Goal: Transaction & Acquisition: Book appointment/travel/reservation

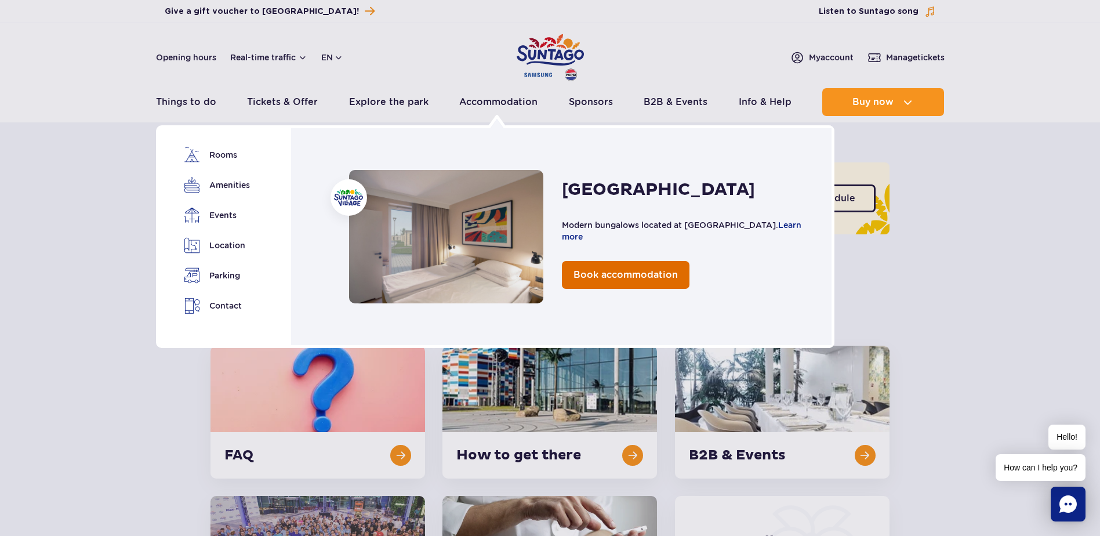
click at [624, 279] on span "Book accommodation" at bounding box center [626, 274] width 104 height 11
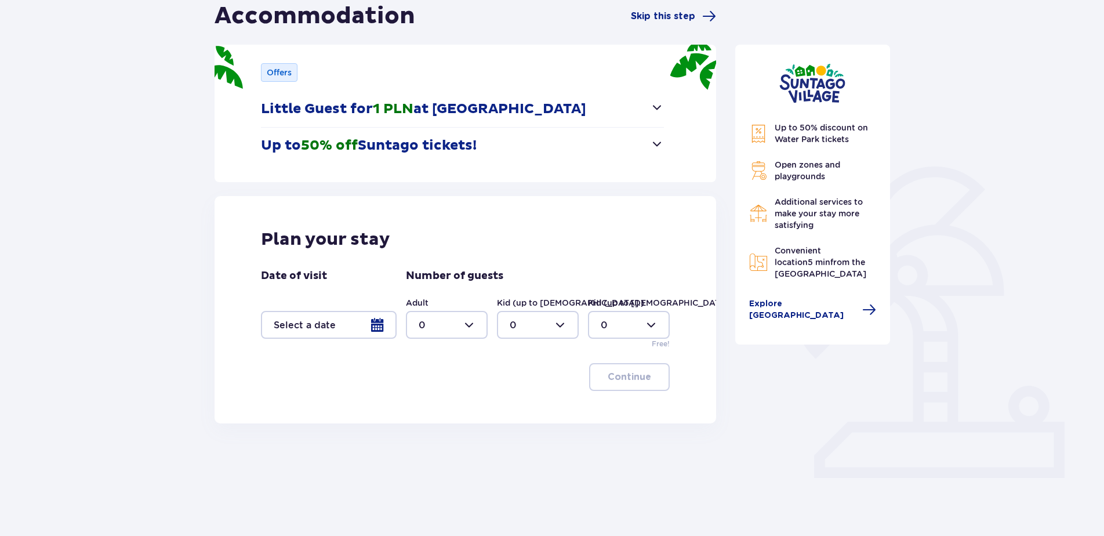
scroll to position [132, 0]
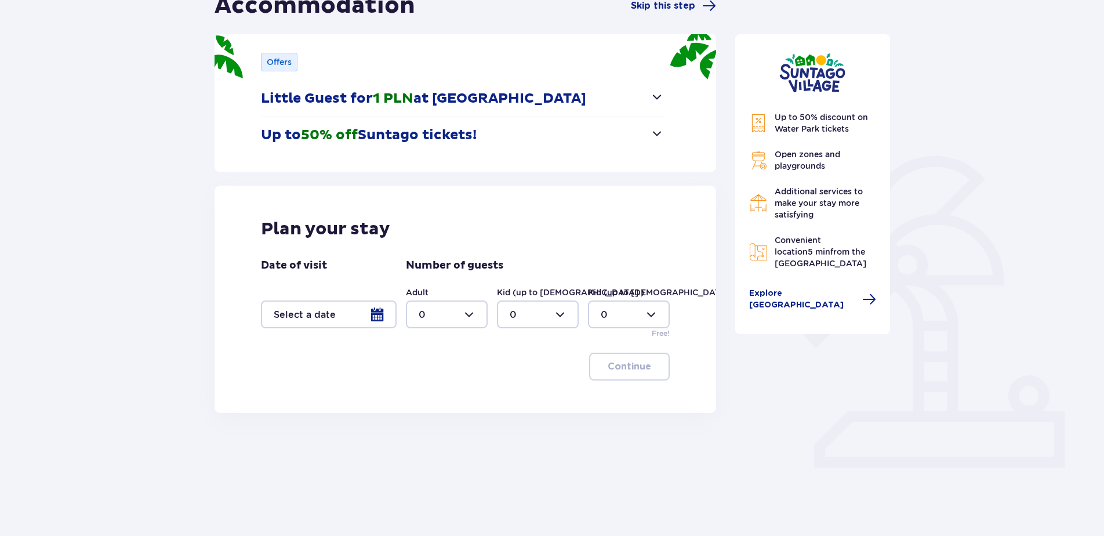
click at [456, 318] on div at bounding box center [447, 314] width 82 height 28
click at [451, 396] on div "2" at bounding box center [447, 398] width 56 height 13
click at [462, 309] on div at bounding box center [447, 314] width 82 height 28
click at [436, 421] on div "3" at bounding box center [447, 422] width 56 height 13
type input "3"
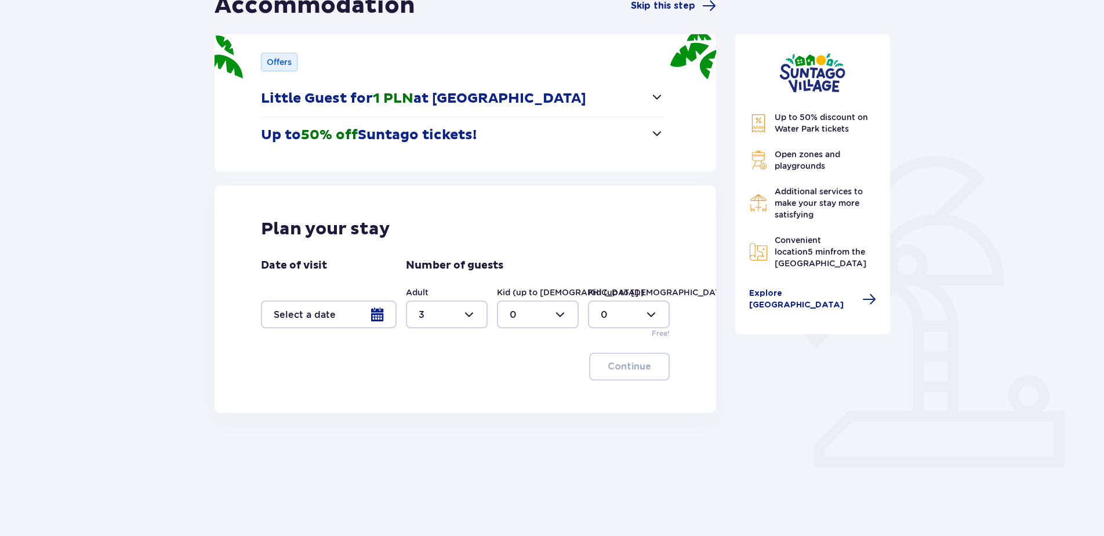
click at [550, 316] on div at bounding box center [538, 314] width 82 height 28
click at [533, 402] on div "2" at bounding box center [538, 398] width 56 height 13
type input "2"
click at [296, 314] on div at bounding box center [329, 314] width 136 height 28
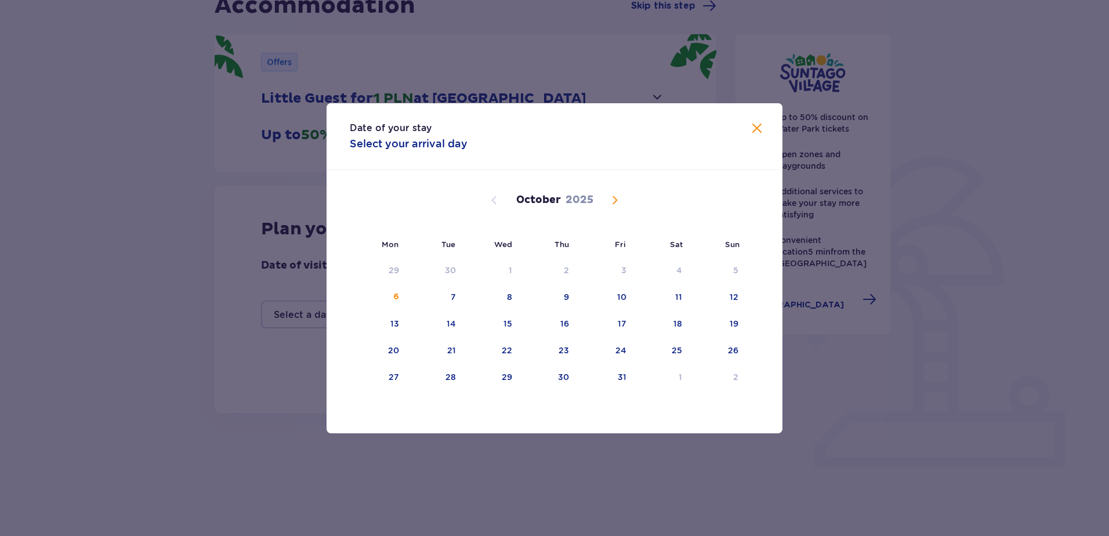
click at [611, 198] on span "Next month" at bounding box center [615, 200] width 14 height 14
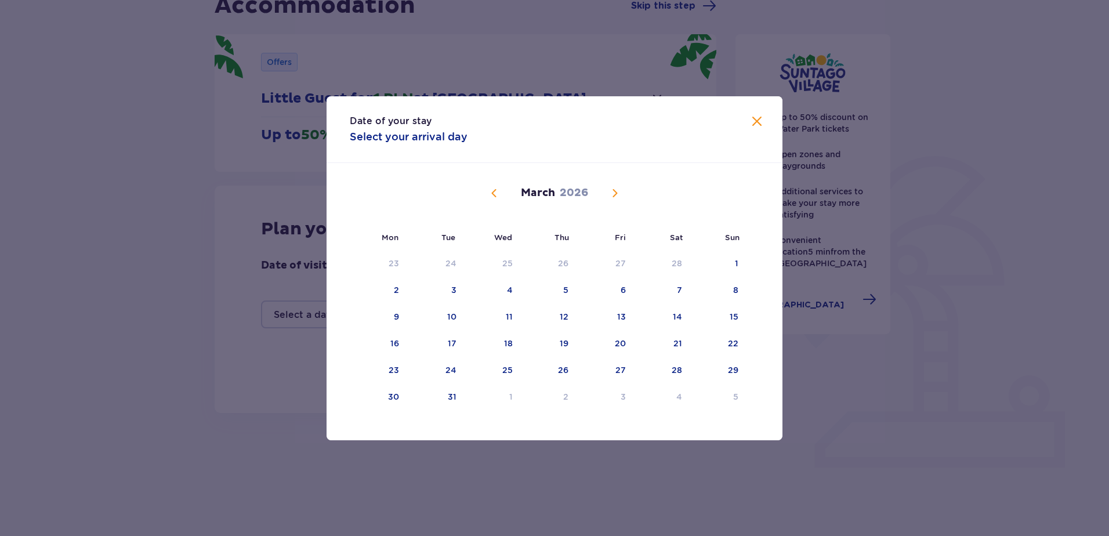
click at [611, 198] on span "Next month" at bounding box center [615, 193] width 14 height 14
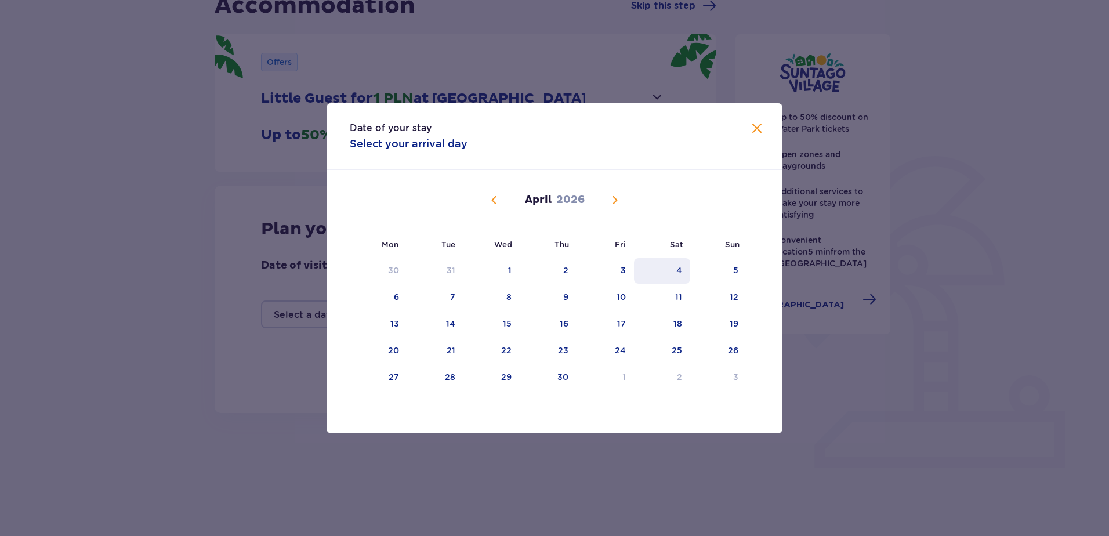
click at [635, 273] on div "4" at bounding box center [662, 271] width 56 height 26
click at [627, 271] on div "3" at bounding box center [605, 271] width 57 height 26
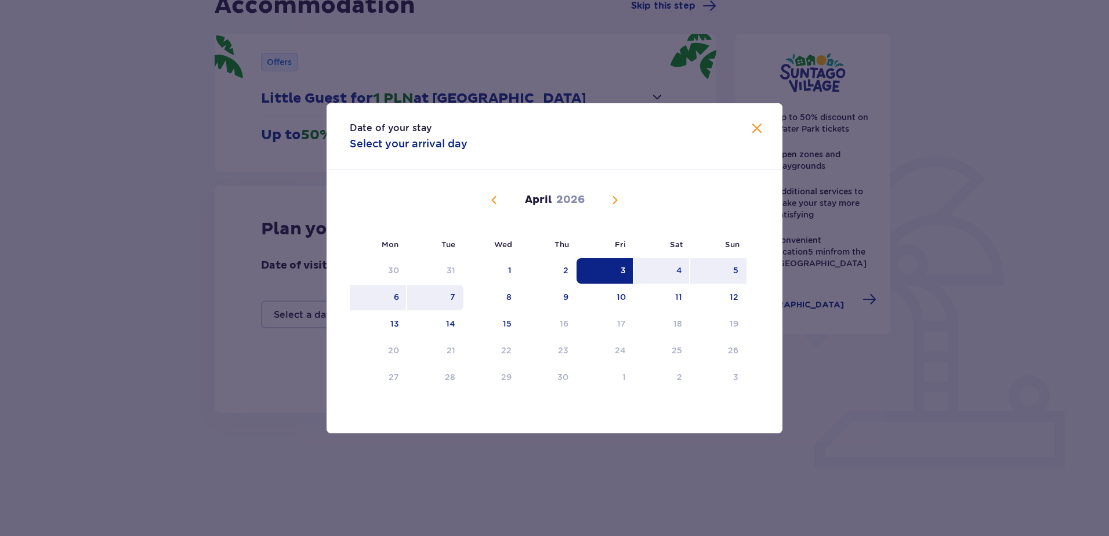
click at [444, 296] on div "7" at bounding box center [435, 298] width 56 height 26
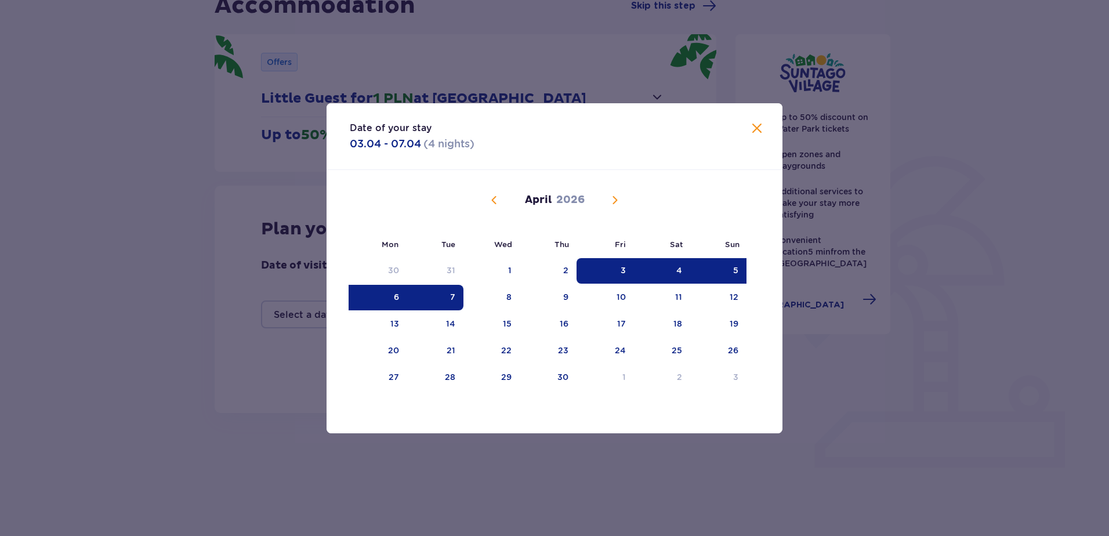
type input "03.04.26 - 07.04.26"
type input "0"
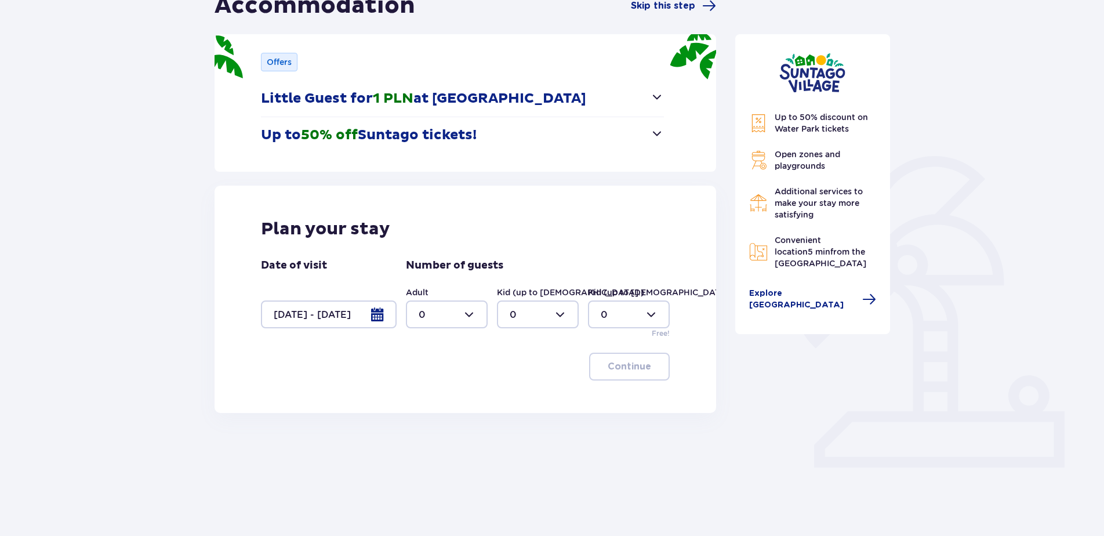
click at [478, 320] on div at bounding box center [447, 314] width 82 height 28
drag, startPoint x: 430, startPoint y: 418, endPoint x: 445, endPoint y: 393, distance: 29.1
click at [431, 418] on div "3" at bounding box center [447, 422] width 56 height 13
type input "3"
click at [531, 314] on div at bounding box center [538, 314] width 82 height 28
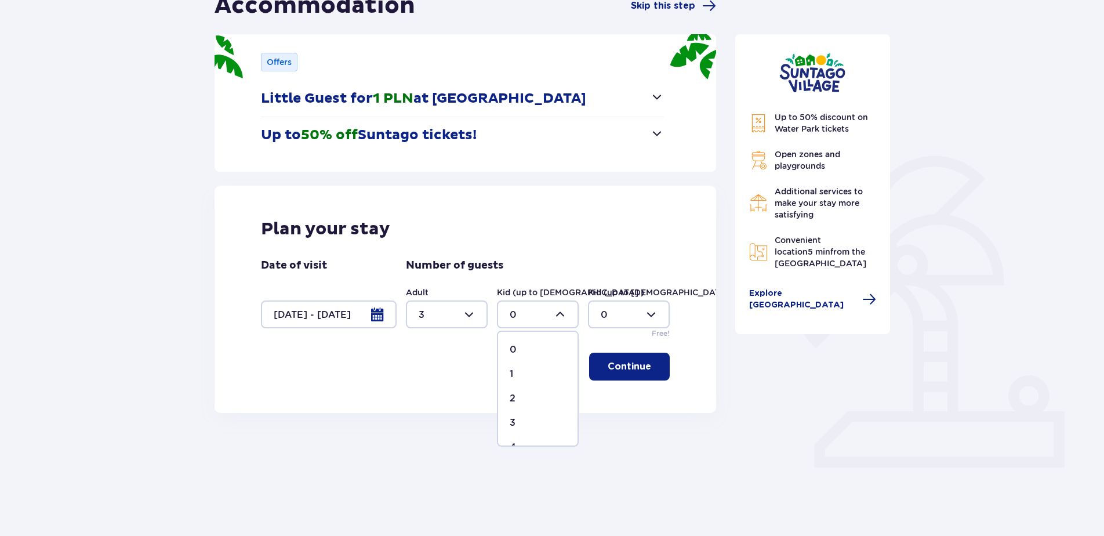
click at [540, 395] on div "2" at bounding box center [538, 398] width 56 height 13
type input "2"
click at [632, 360] on button "Continue" at bounding box center [629, 367] width 81 height 28
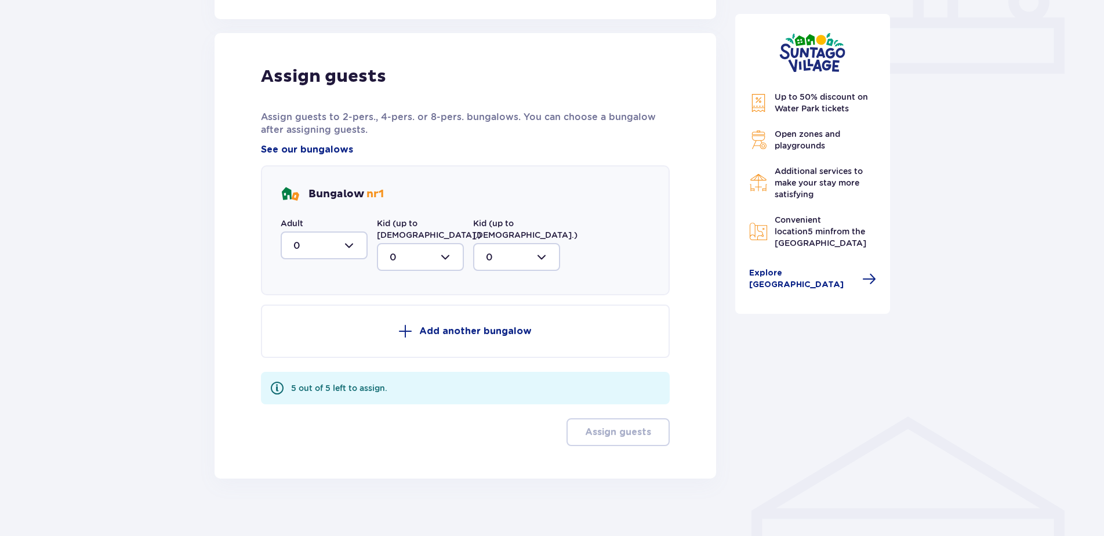
scroll to position [526, 0]
click at [349, 247] on div at bounding box center [324, 245] width 87 height 28
click at [328, 329] on div "2" at bounding box center [323, 328] width 61 height 13
type input "2"
click at [428, 324] on p "Add another bungalow" at bounding box center [475, 330] width 113 height 13
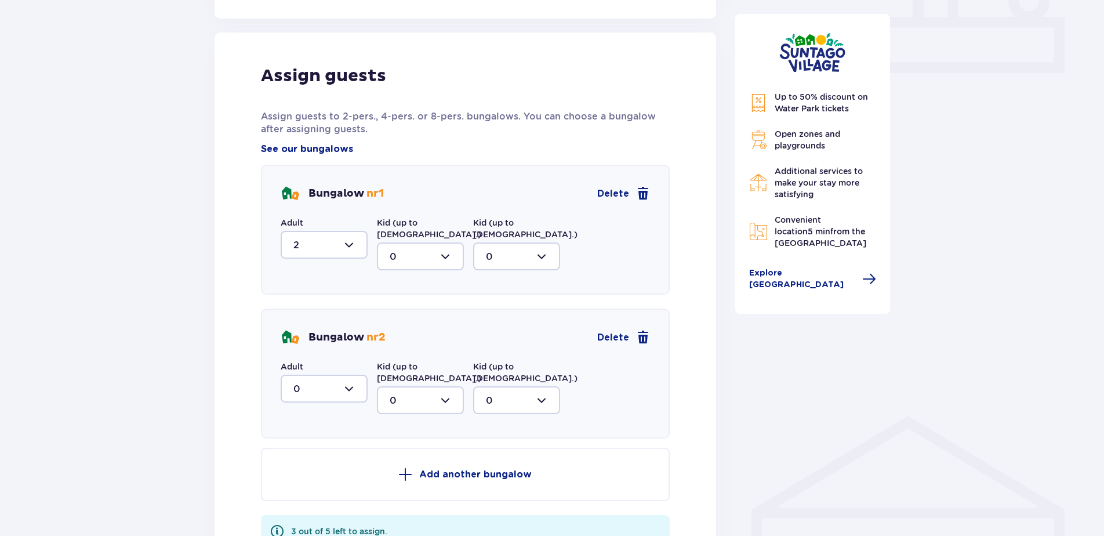
click at [326, 375] on div at bounding box center [324, 389] width 87 height 28
click at [326, 442] on div "1" at bounding box center [323, 448] width 61 height 13
type input "1"
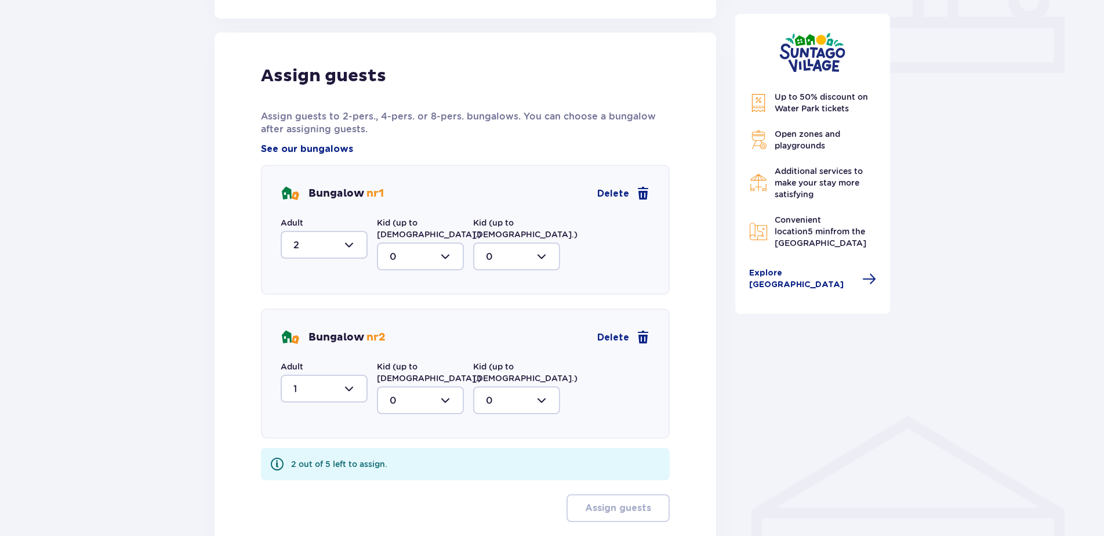
click at [433, 386] on div at bounding box center [420, 400] width 87 height 28
click at [405, 478] on div "2" at bounding box center [420, 484] width 61 height 13
type input "2"
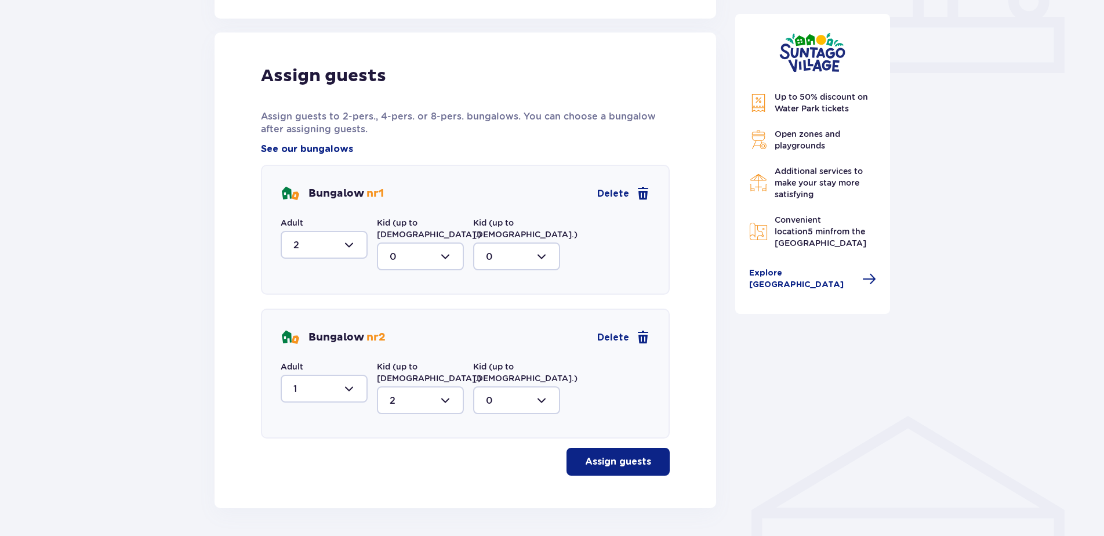
click at [324, 247] on div at bounding box center [324, 245] width 87 height 28
click at [414, 244] on div at bounding box center [420, 256] width 87 height 28
click at [641, 448] on button "Assign guests" at bounding box center [618, 462] width 103 height 28
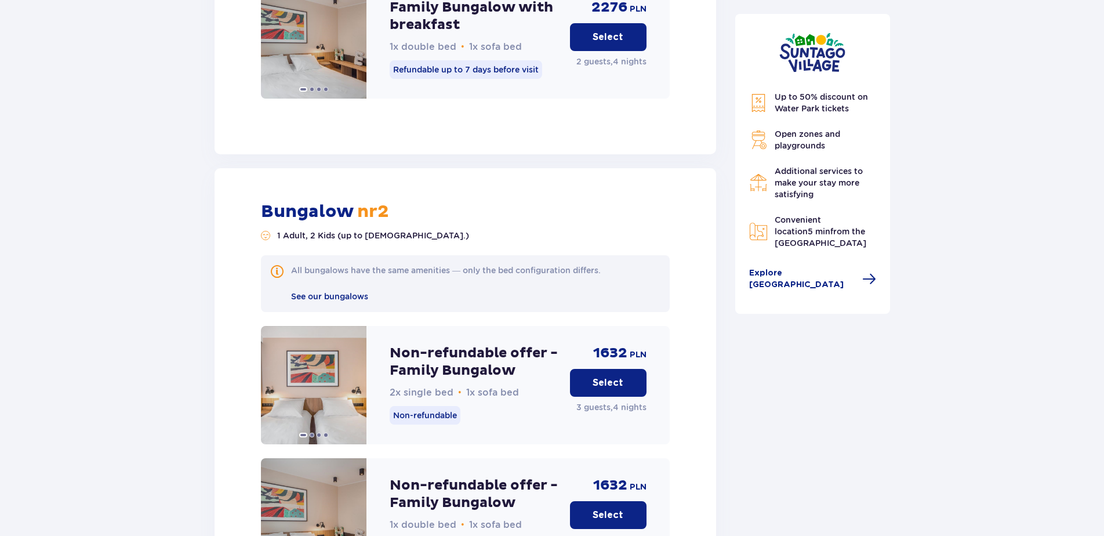
scroll to position [2751, 0]
